Goal: Find specific fact: Find contact information

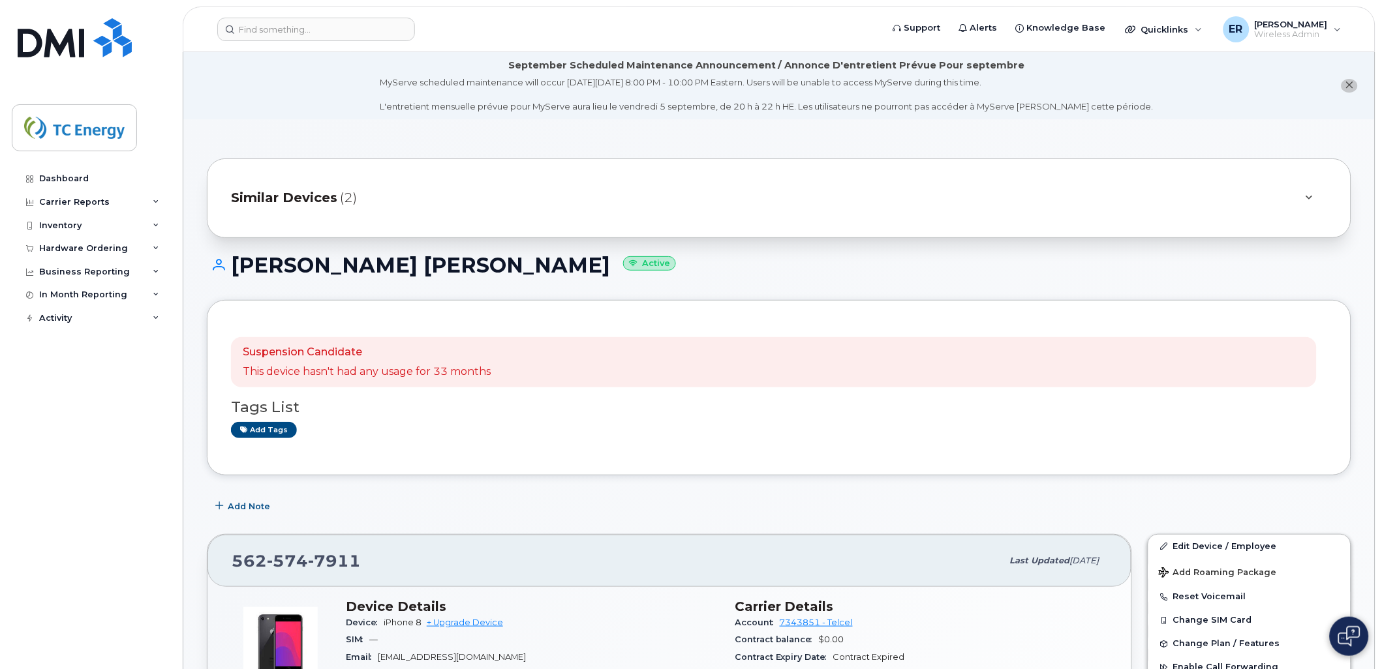
scroll to position [217, 0]
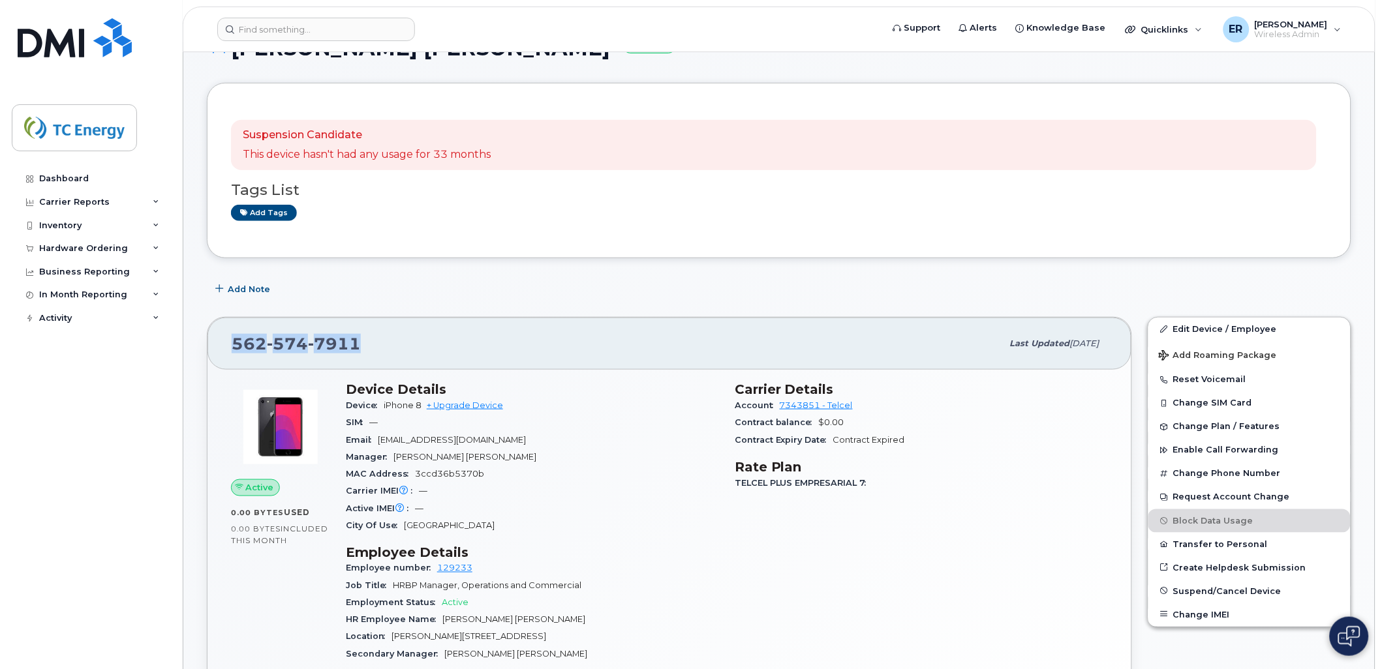
drag, startPoint x: 369, startPoint y: 343, endPoint x: 223, endPoint y: 337, distance: 145.6
click at [223, 337] on div "562 574 7911 Last updated Sep 02, 2025" at bounding box center [669, 344] width 924 height 52
copy span "562 574 7911"
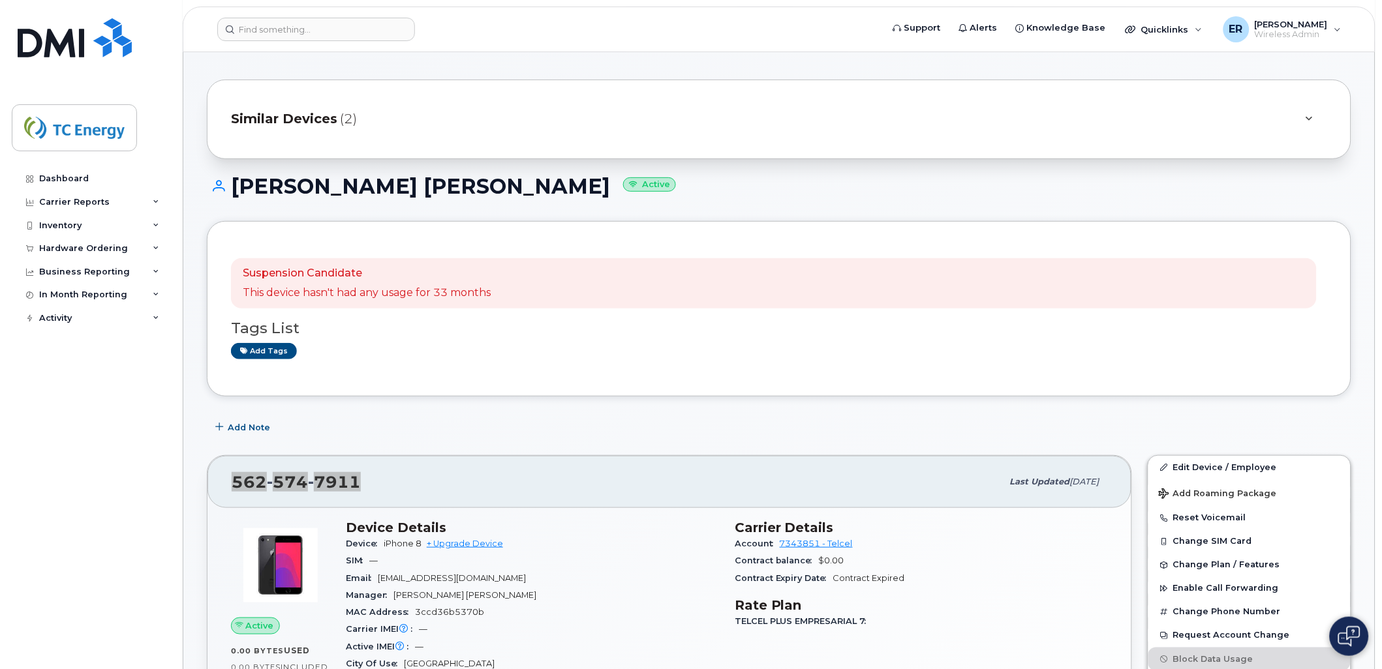
scroll to position [0, 0]
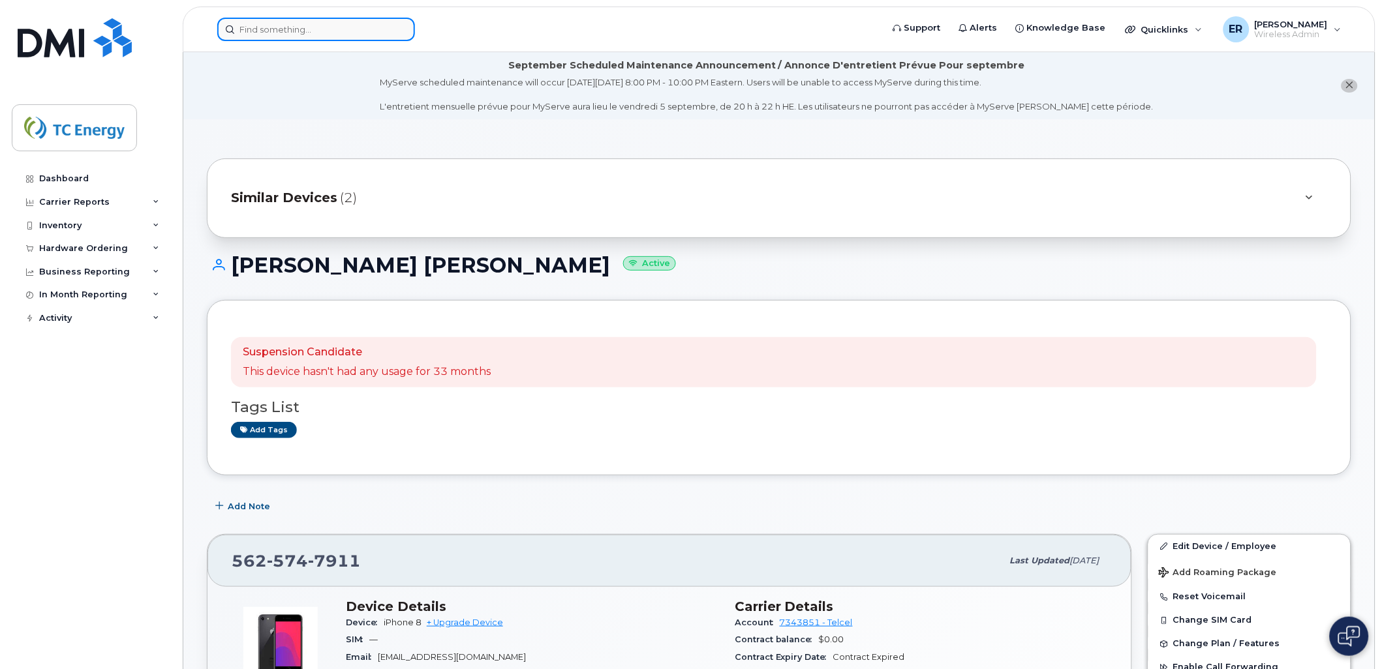
click at [338, 22] on input at bounding box center [316, 29] width 198 height 23
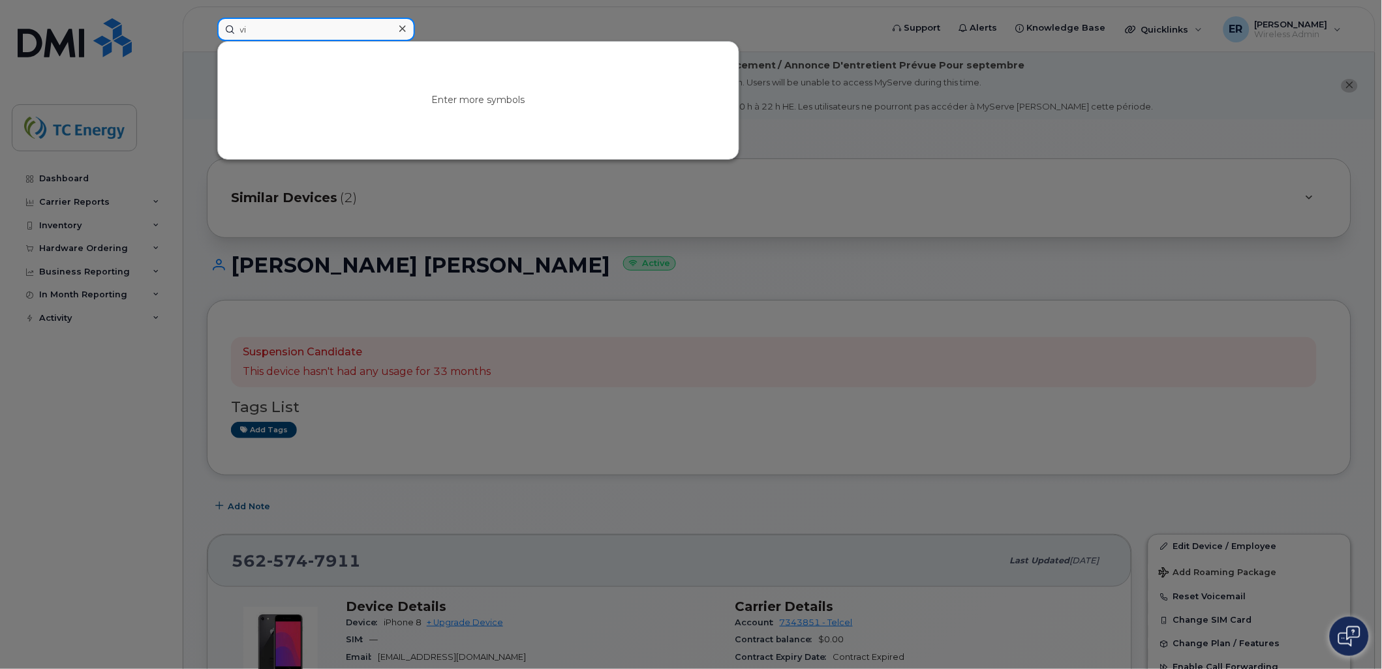
type input "v"
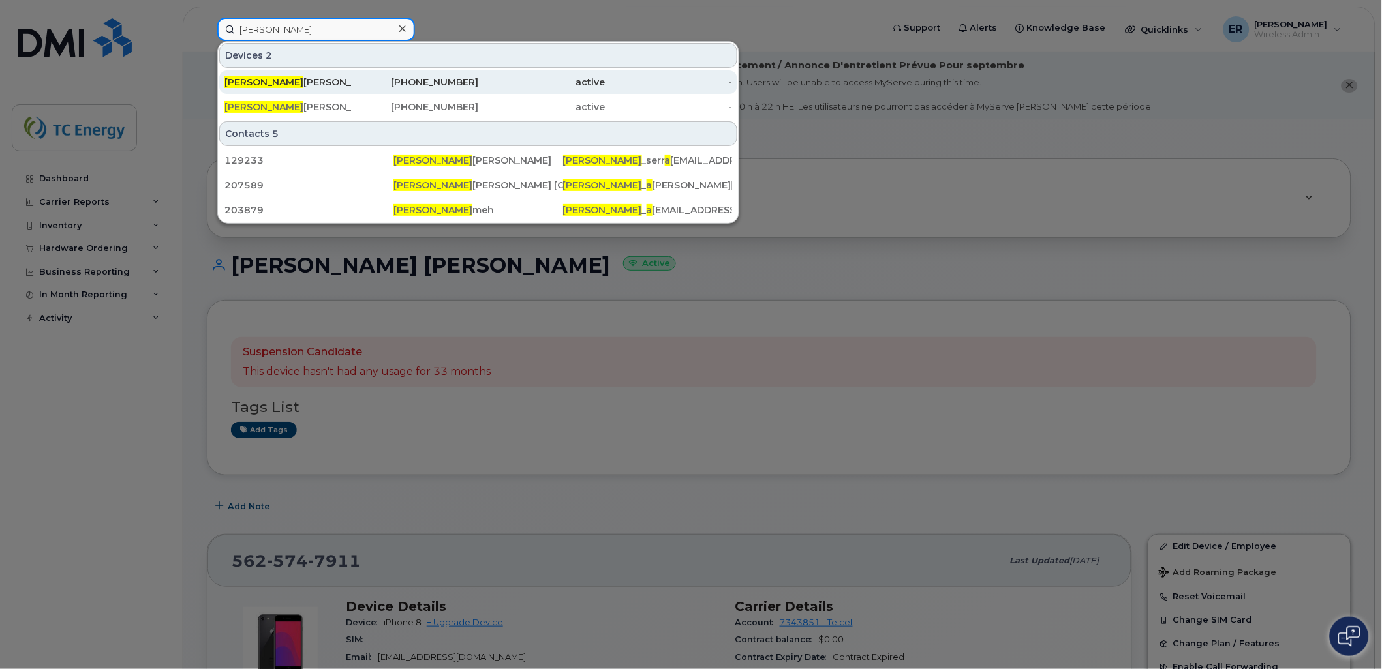
type input "[PERSON_NAME]"
click at [309, 77] on div "Victor A lonso Serrano Neri" at bounding box center [287, 82] width 127 height 13
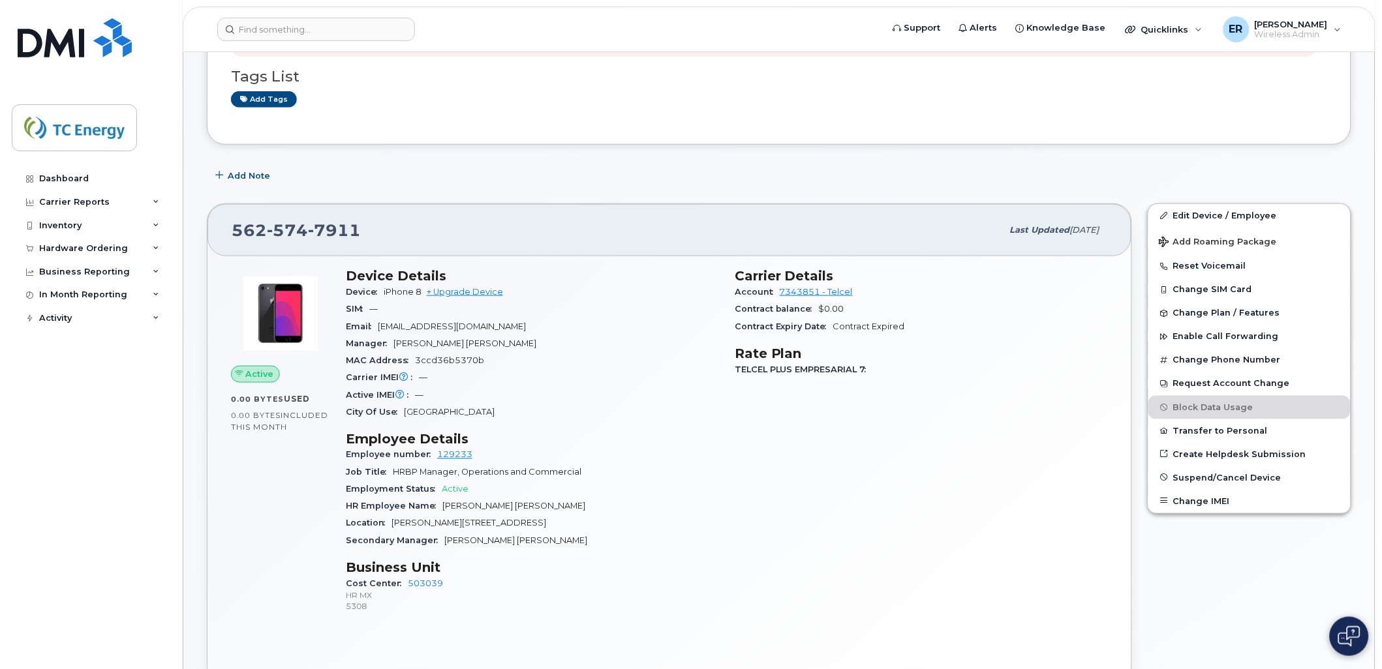
scroll to position [145, 0]
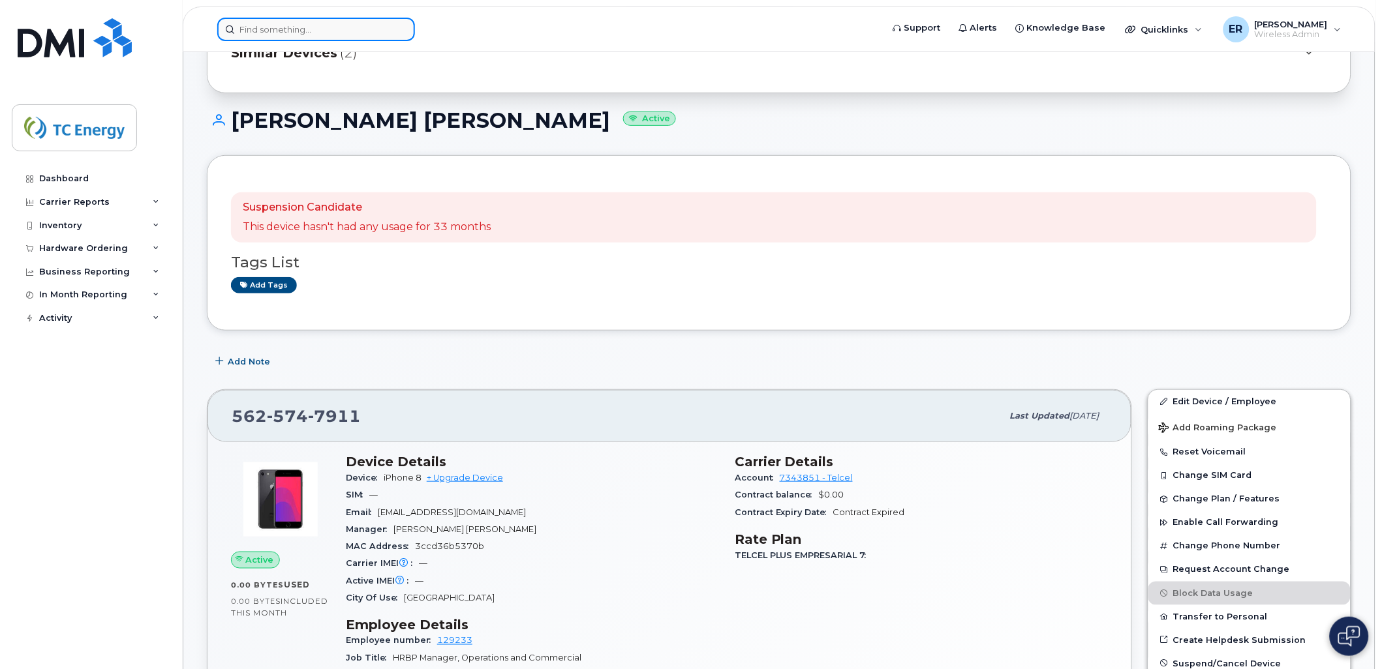
click at [310, 35] on input at bounding box center [316, 29] width 198 height 23
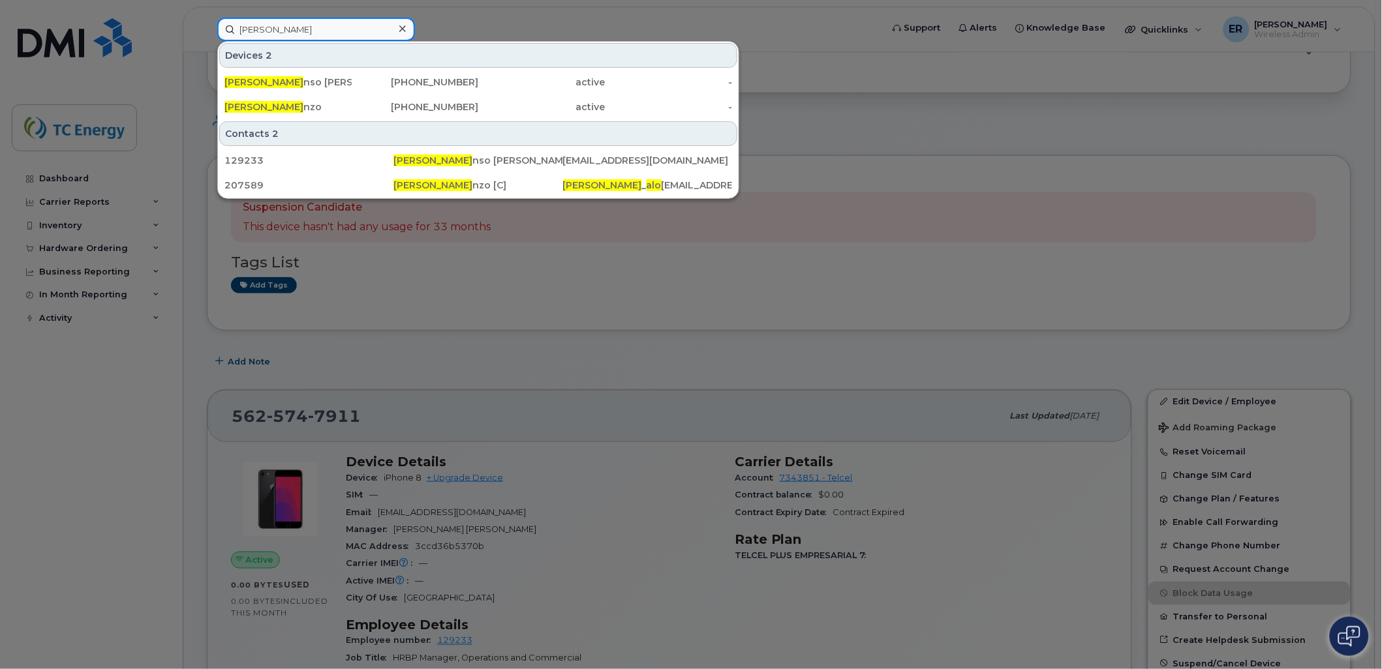
drag, startPoint x: 297, startPoint y: 35, endPoint x: 145, endPoint y: 16, distance: 153.2
click at [207, 18] on div "[PERSON_NAME] 2 [PERSON_NAME] nso [PERSON_NAME] [PHONE_NUMBER] active - [PERSON…" at bounding box center [545, 29] width 677 height 23
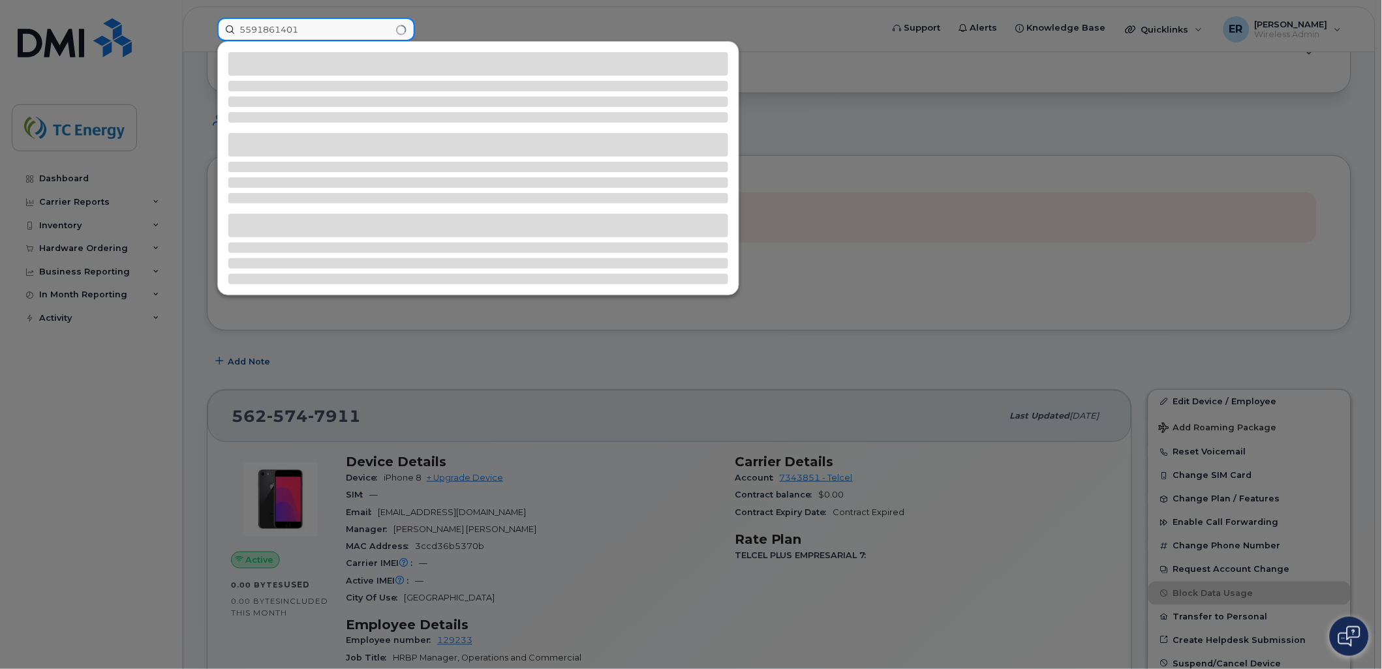
type input "5591861401"
